Goal: Information Seeking & Learning: Learn about a topic

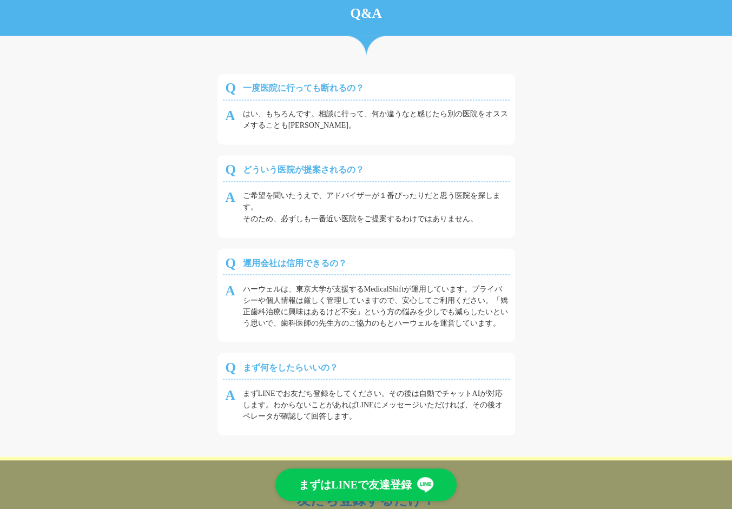
scroll to position [3073, 0]
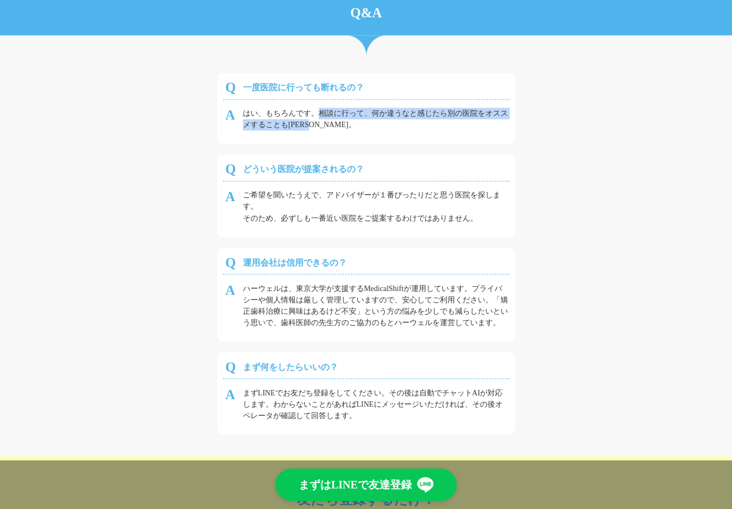
drag, startPoint x: 320, startPoint y: 110, endPoint x: 329, endPoint y: 118, distance: 12.6
click at [329, 118] on div "はい、もちろんです。相談に行って、何か違うなと感じたら別の医院をオススメすることも[PERSON_NAME]。" at bounding box center [366, 117] width 287 height 37
drag, startPoint x: 319, startPoint y: 110, endPoint x: 330, endPoint y: 123, distance: 17.3
click at [330, 123] on div "はい、もちろんです。相談に行って、何か違うなと感じたら別の医院をオススメすることも[PERSON_NAME]。" at bounding box center [366, 117] width 287 height 37
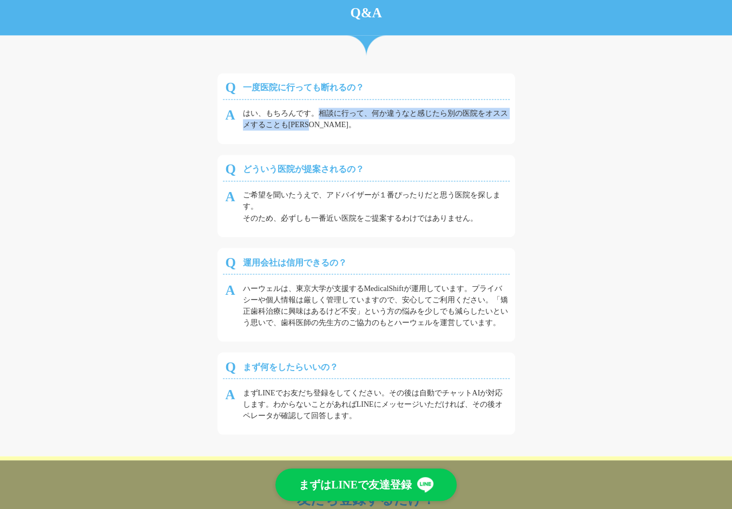
click at [330, 123] on div "はい、もちろんです。相談に行って、何か違うなと感じたら別の医院をオススメすることも[PERSON_NAME]。" at bounding box center [366, 117] width 287 height 37
drag, startPoint x: 320, startPoint y: 113, endPoint x: 331, endPoint y: 127, distance: 17.4
click at [331, 127] on div "はい、もちろんです。相談に行って、何か違うなと感じたら別の医院をオススメすることも[PERSON_NAME]。" at bounding box center [366, 117] width 287 height 37
drag, startPoint x: 316, startPoint y: 114, endPoint x: 323, endPoint y: 123, distance: 11.6
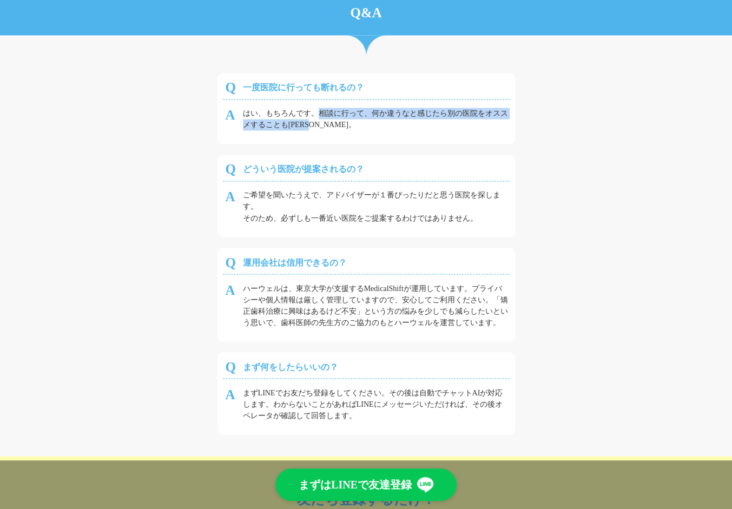
click at [323, 123] on div "はい、もちろんです。相談に行って、何か違うなと感じたら別の医院をオススメすることも[PERSON_NAME]。" at bounding box center [366, 117] width 287 height 37
